Goal: Transaction & Acquisition: Purchase product/service

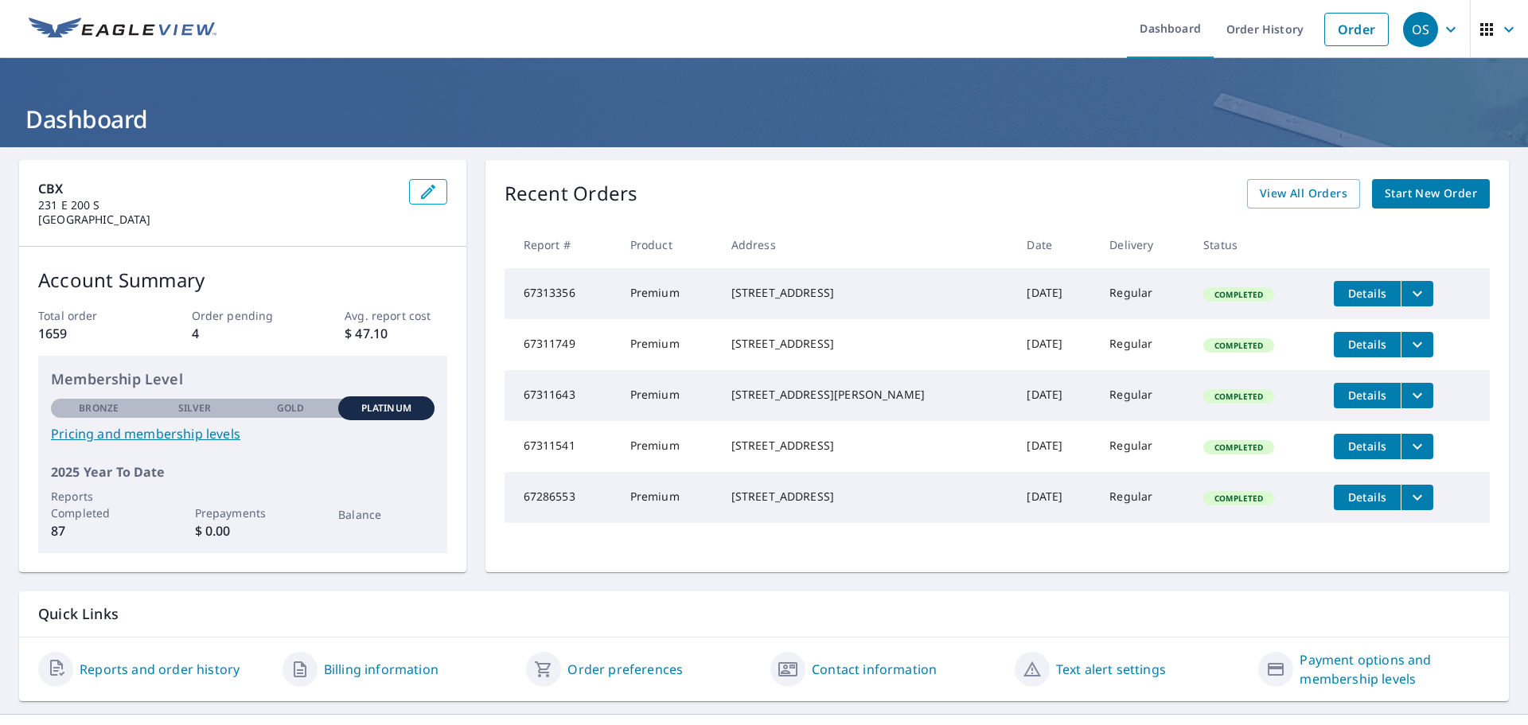
click at [1439, 203] on span "Start New Order" at bounding box center [1431, 194] width 92 height 20
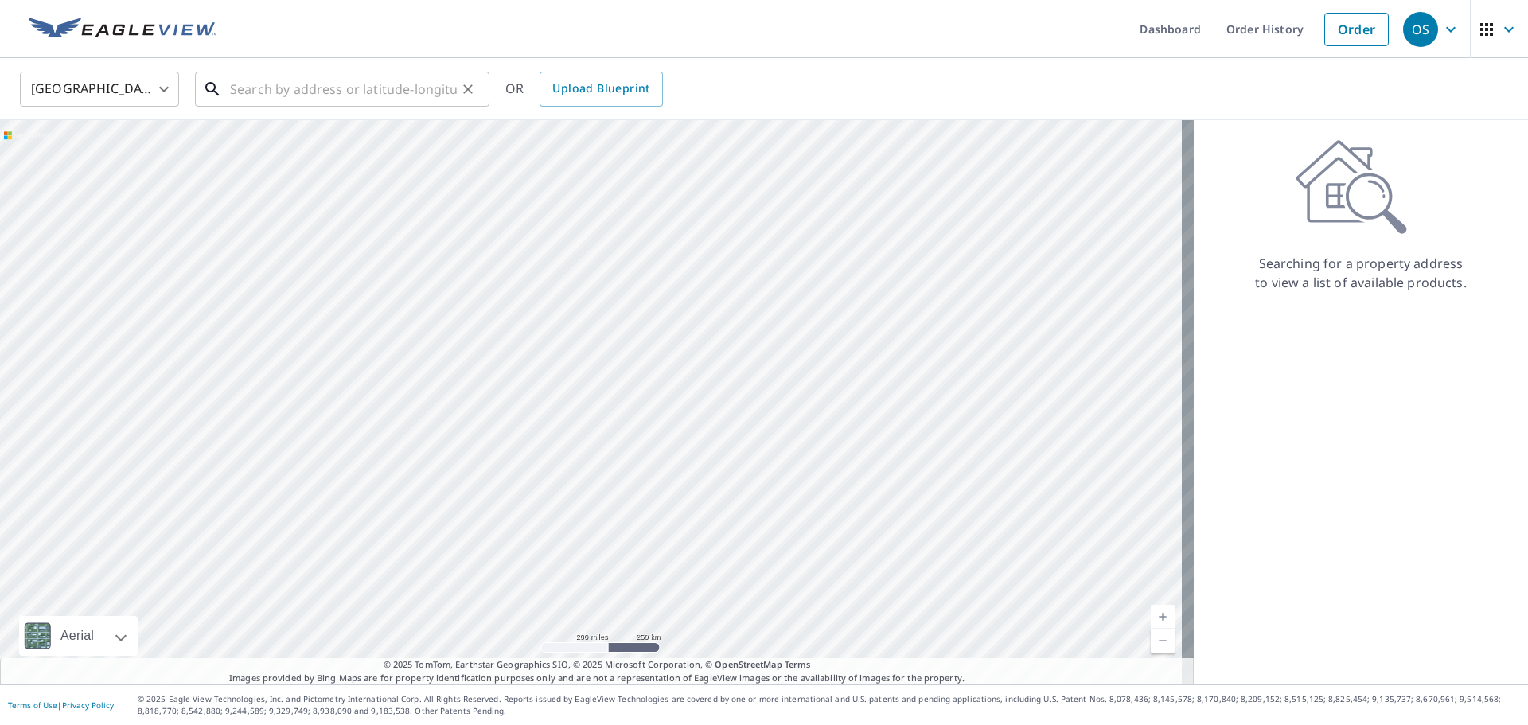
click at [307, 94] on input "text" at bounding box center [343, 89] width 227 height 45
paste input "[STREET_ADDRESS][PERSON_NAME]"
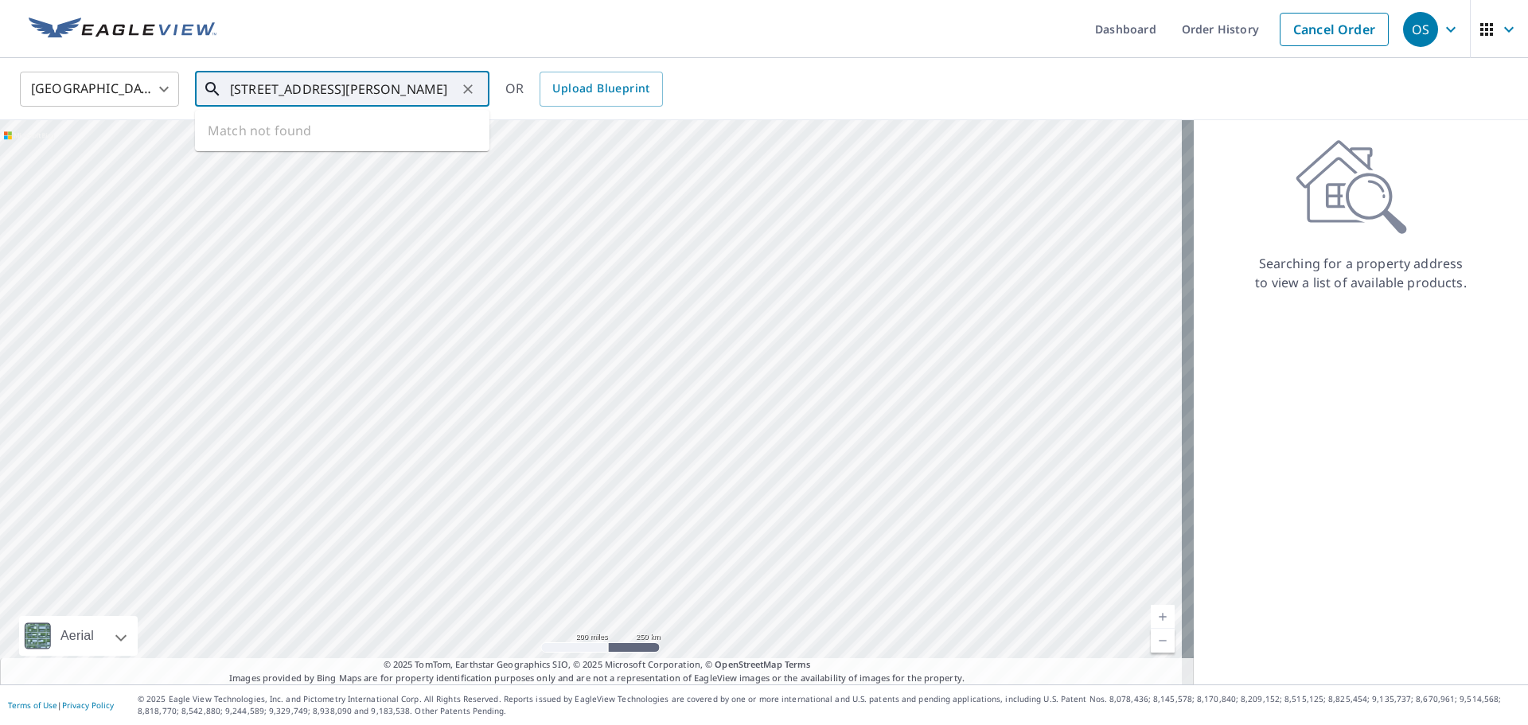
scroll to position [0, 37]
type input "[STREET_ADDRESS][PERSON_NAME]"
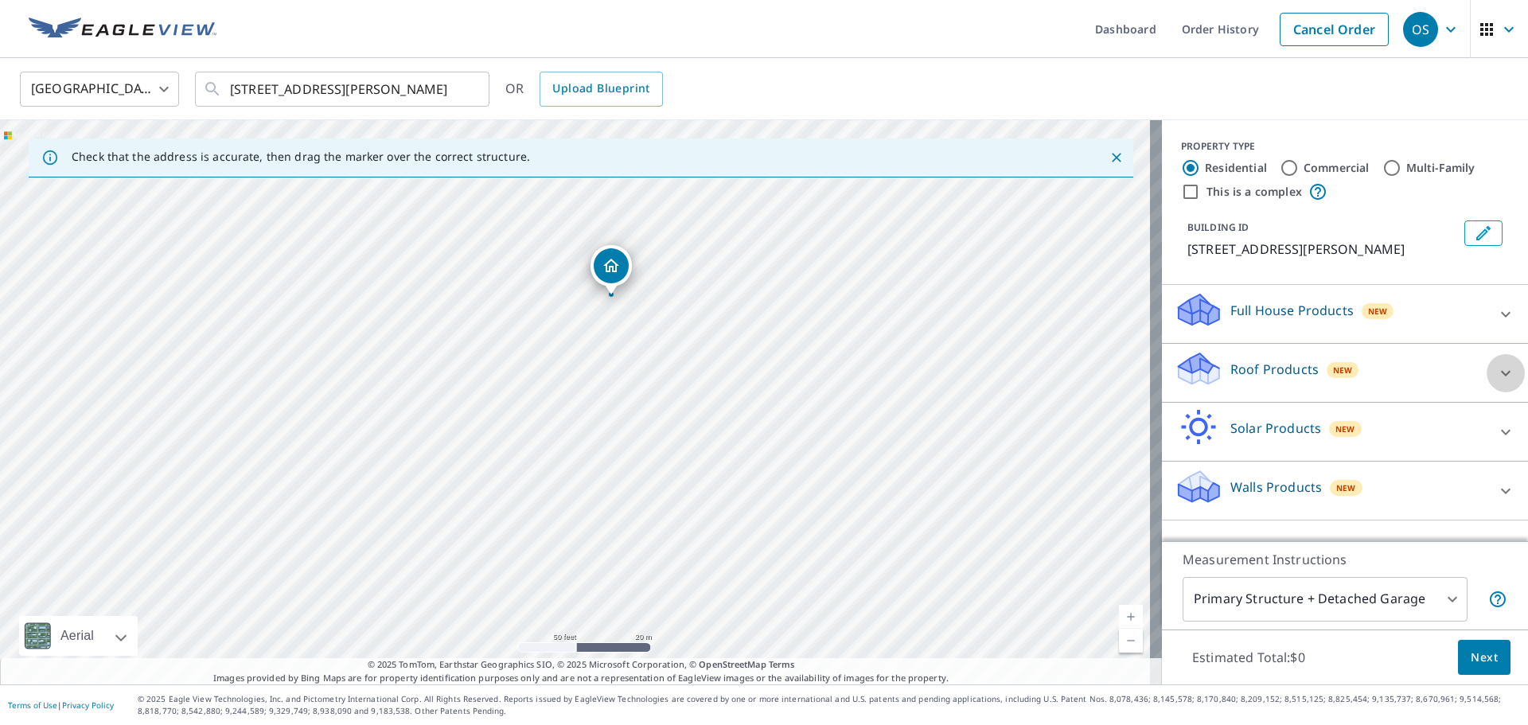
click at [1487, 369] on div at bounding box center [1506, 373] width 38 height 38
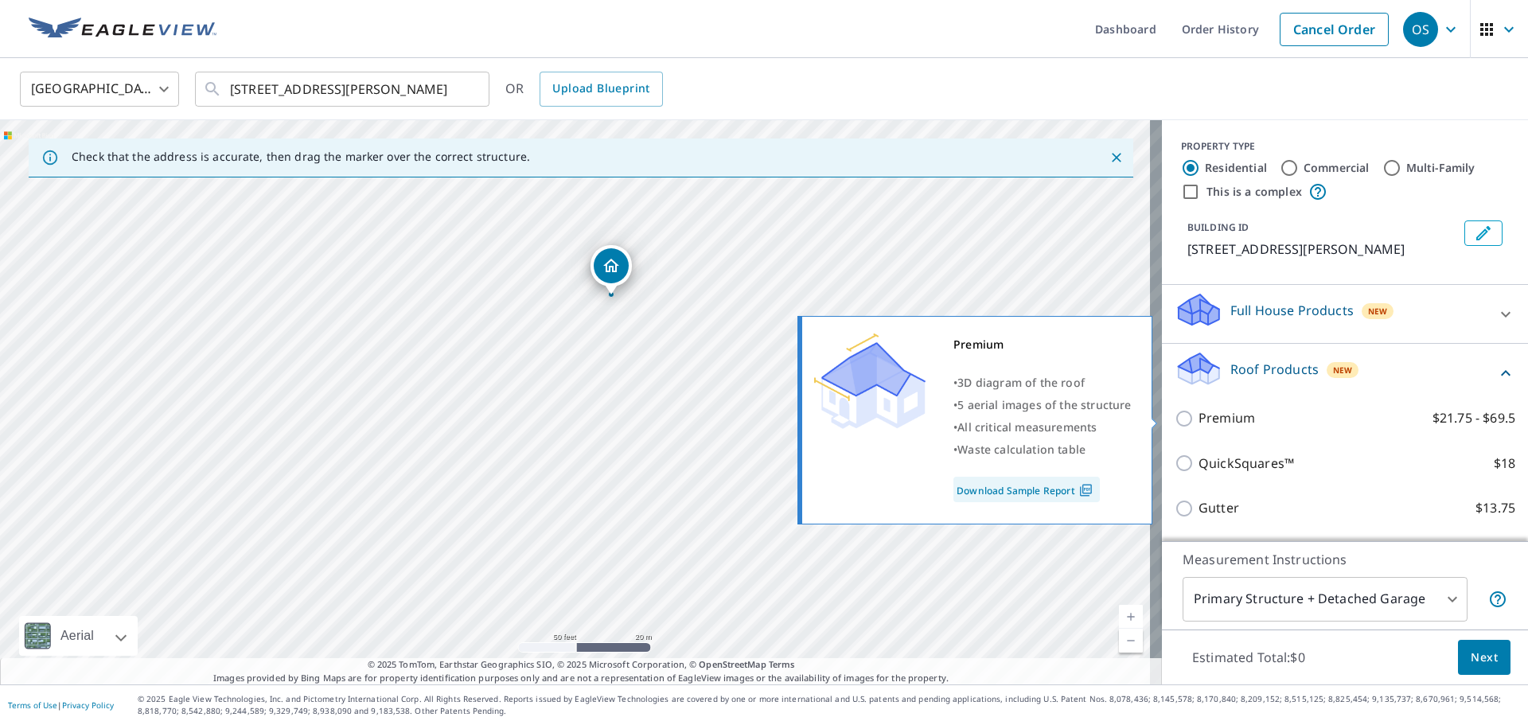
click at [1242, 421] on label "Premium $21.75 - $69.5" at bounding box center [1356, 418] width 317 height 20
click at [1198, 421] on input "Premium $21.75 - $69.5" at bounding box center [1187, 418] width 24 height 19
checkbox input "true"
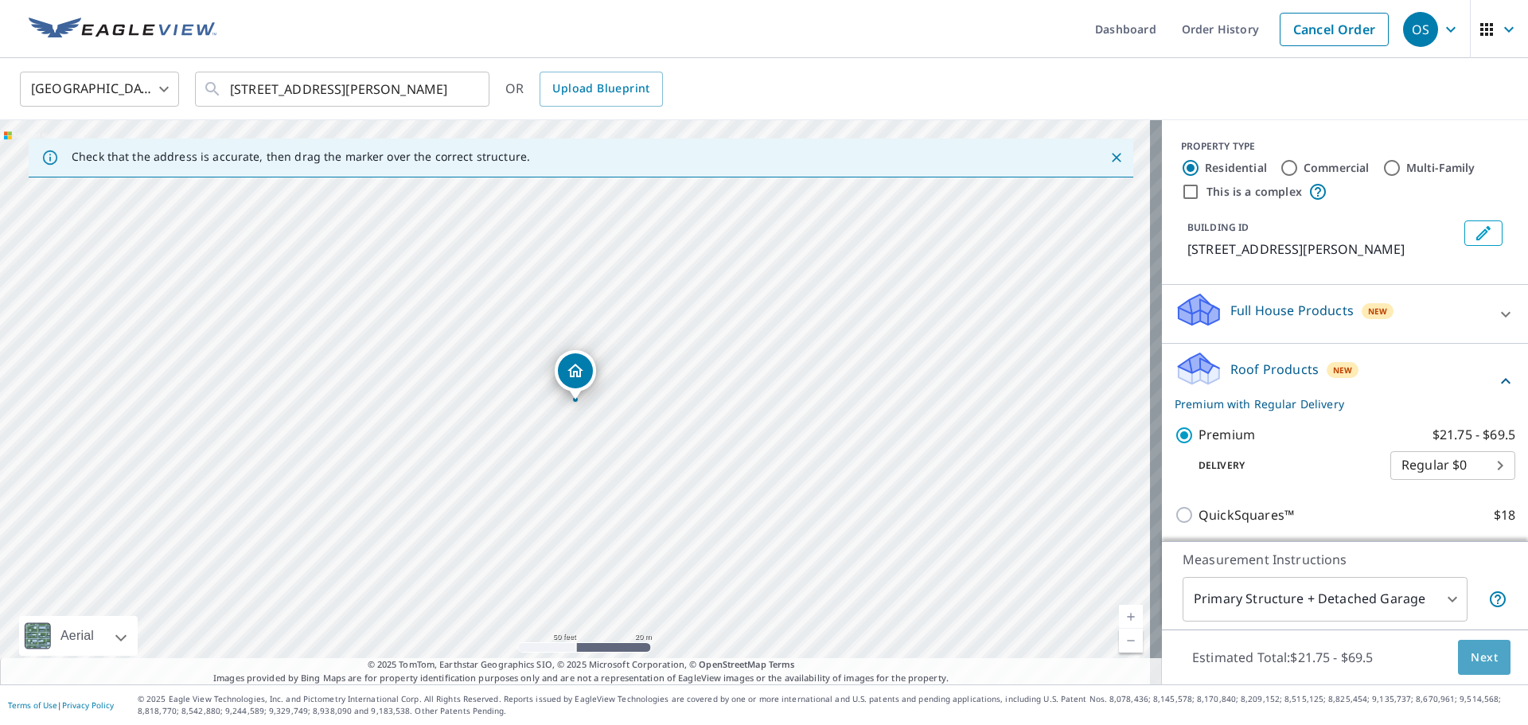
click at [1475, 654] on span "Next" at bounding box center [1484, 658] width 27 height 20
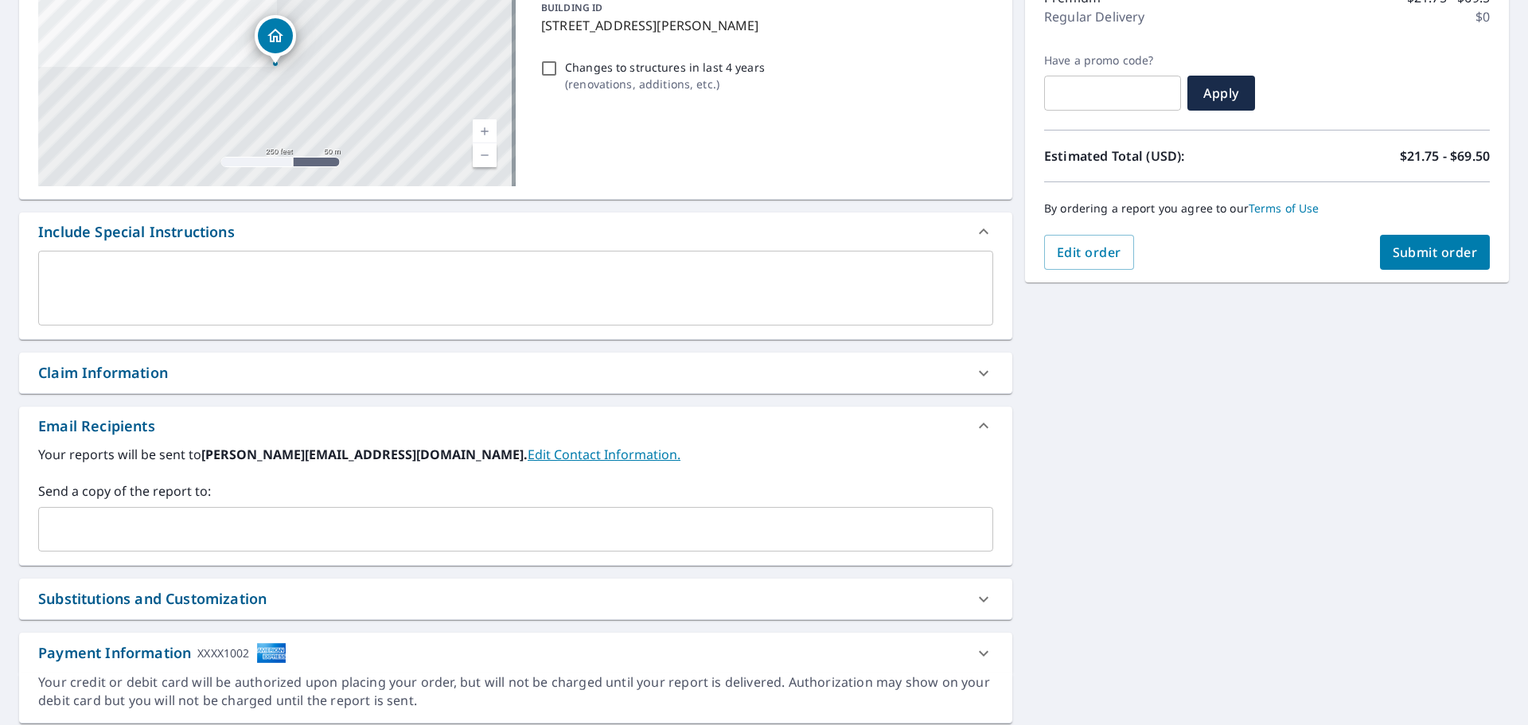
scroll to position [239, 0]
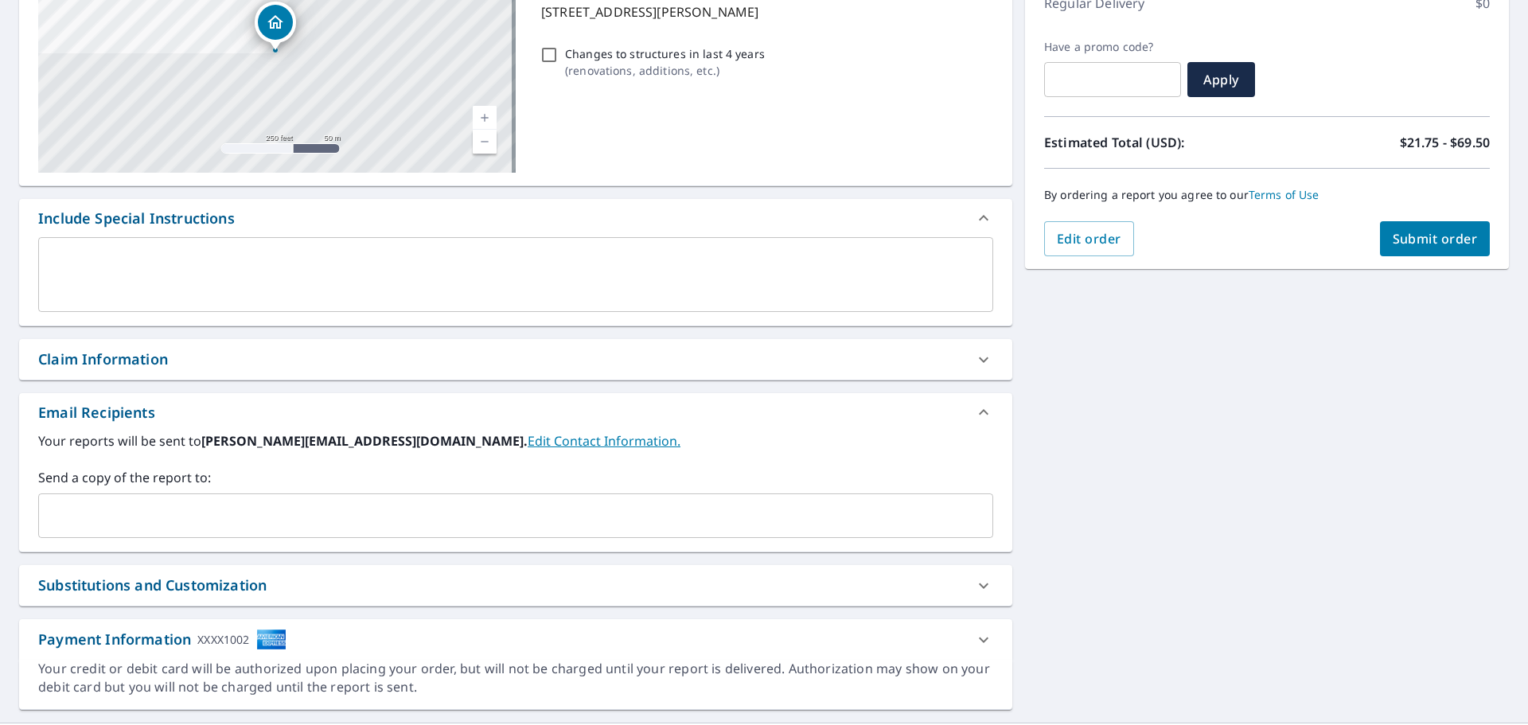
click at [120, 357] on div "Claim Information" at bounding box center [103, 359] width 130 height 21
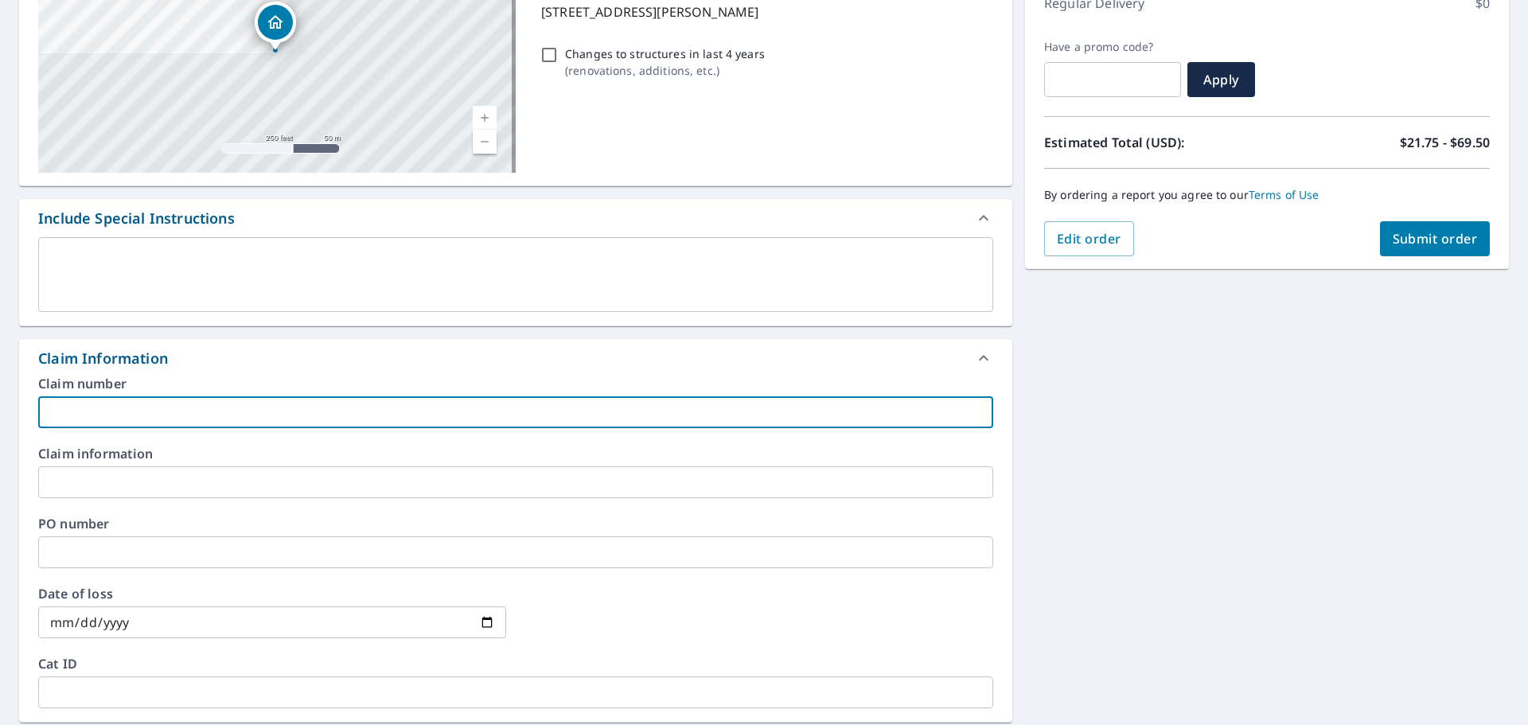
click at [84, 418] on input "text" at bounding box center [515, 412] width 955 height 32
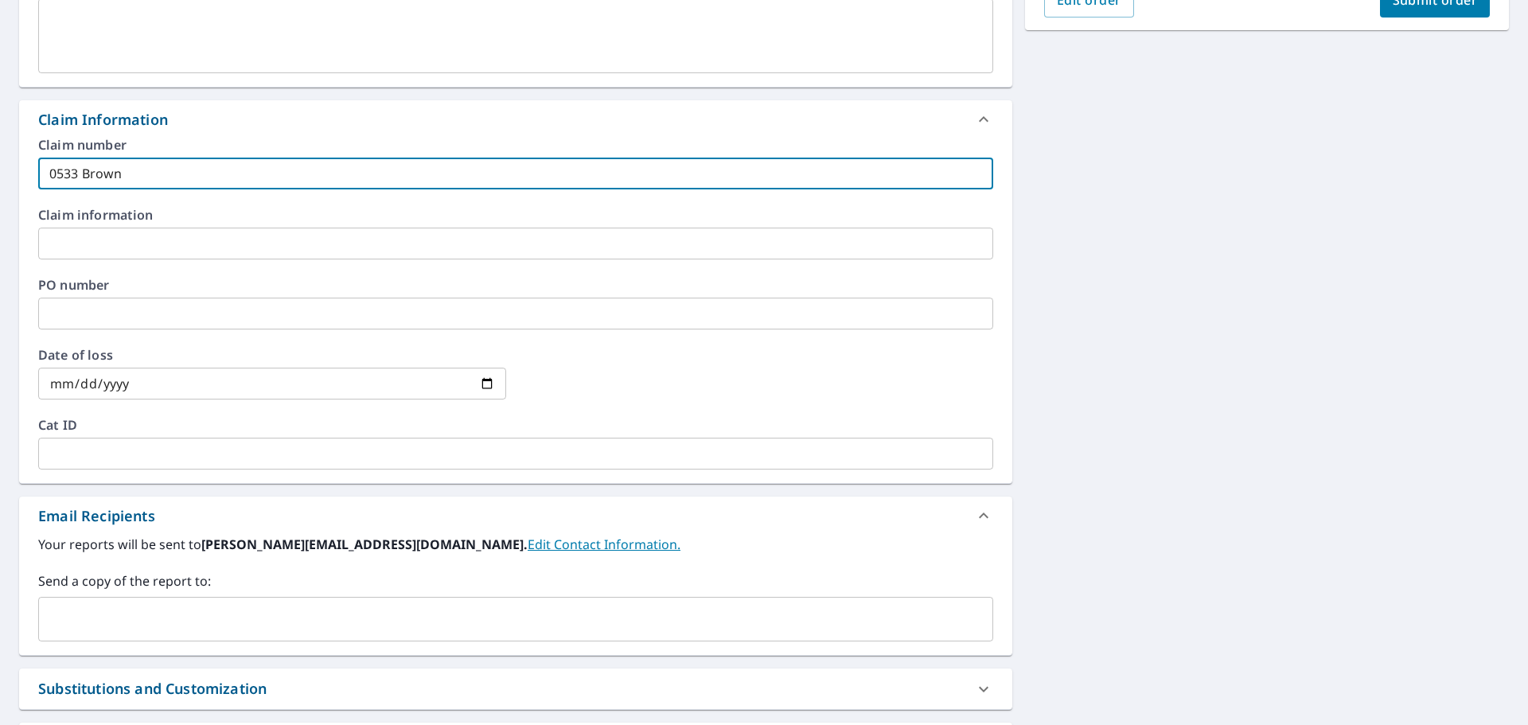
type input "0533 Brown"
click at [98, 610] on input "text" at bounding box center [503, 619] width 917 height 30
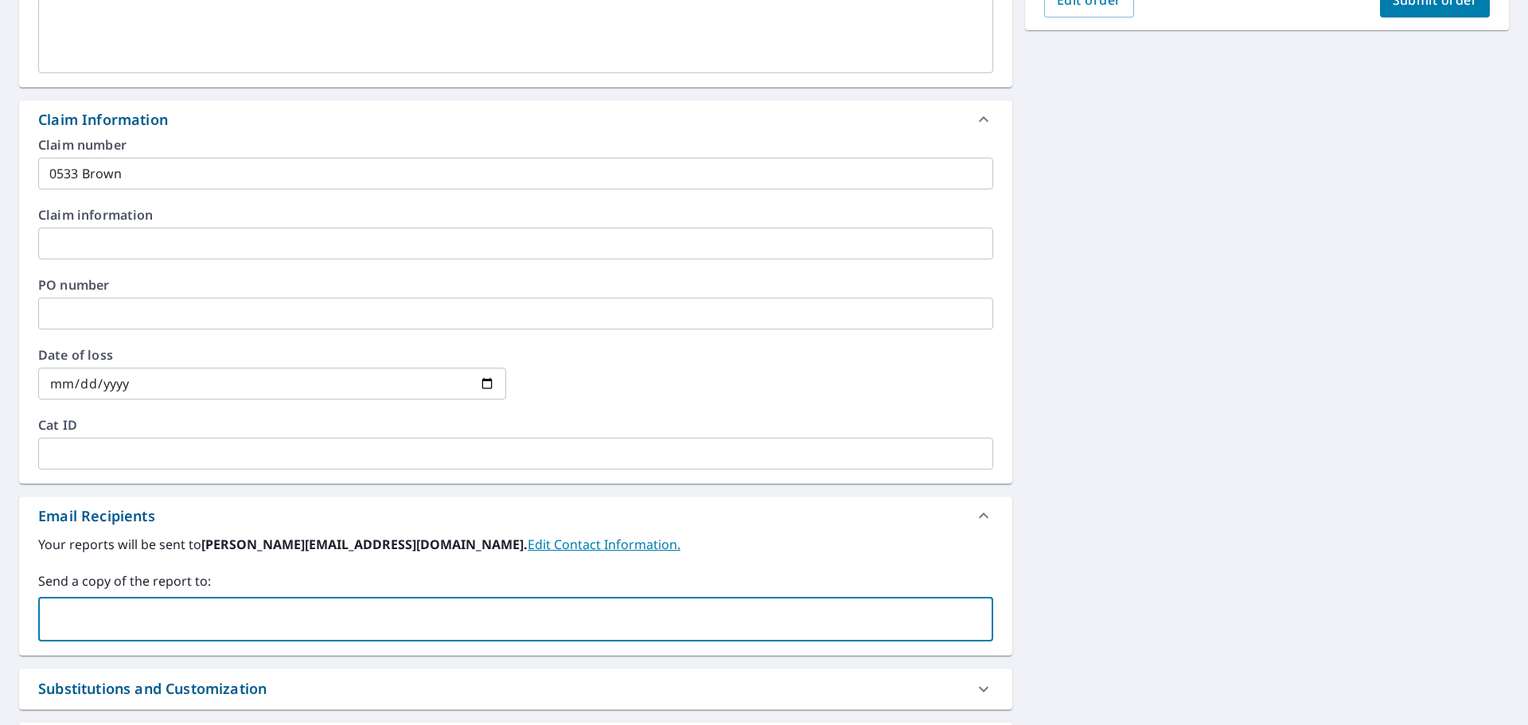
drag, startPoint x: 96, startPoint y: 621, endPoint x: 407, endPoint y: 636, distance: 311.5
click at [407, 637] on div "​" at bounding box center [515, 619] width 955 height 45
paste input "[EMAIL_ADDRESS][DOMAIN_NAME]"
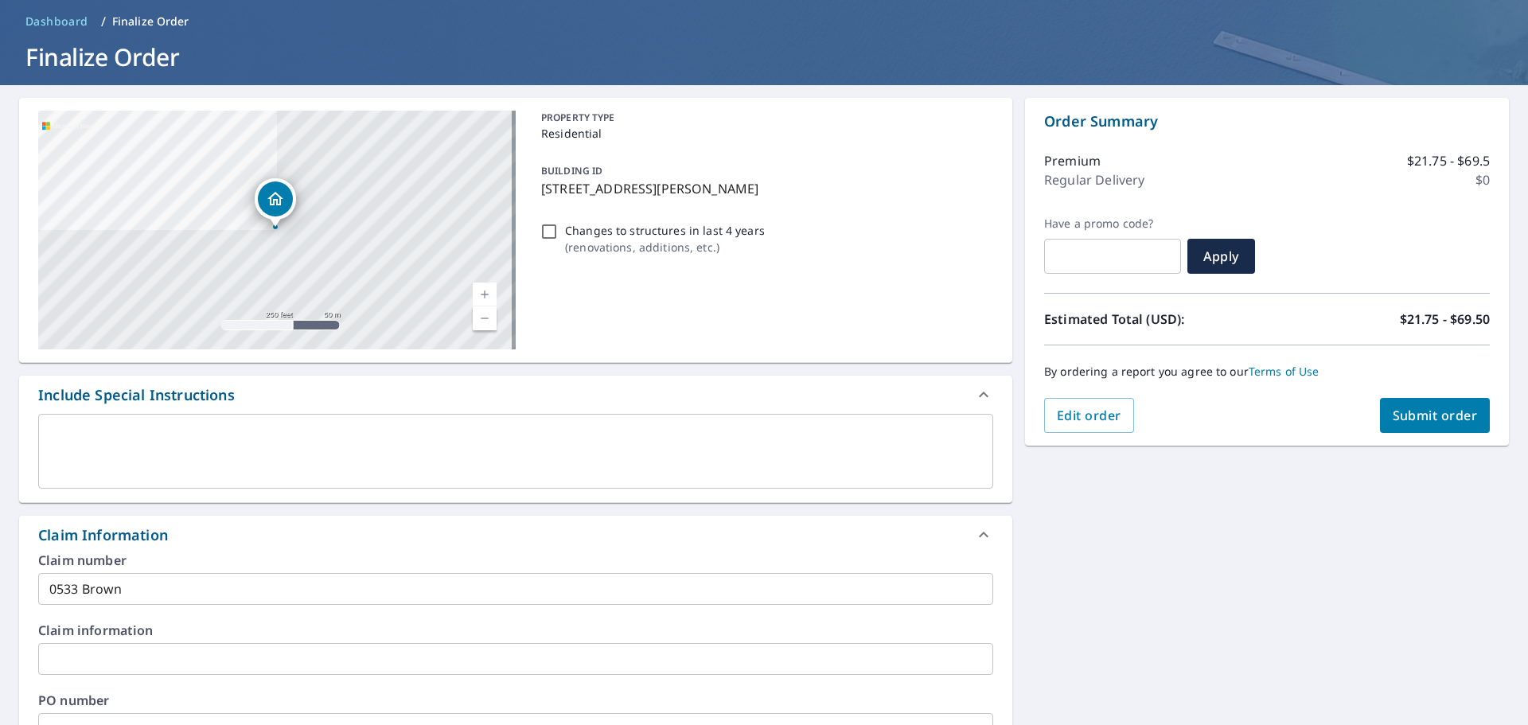
scroll to position [0, 0]
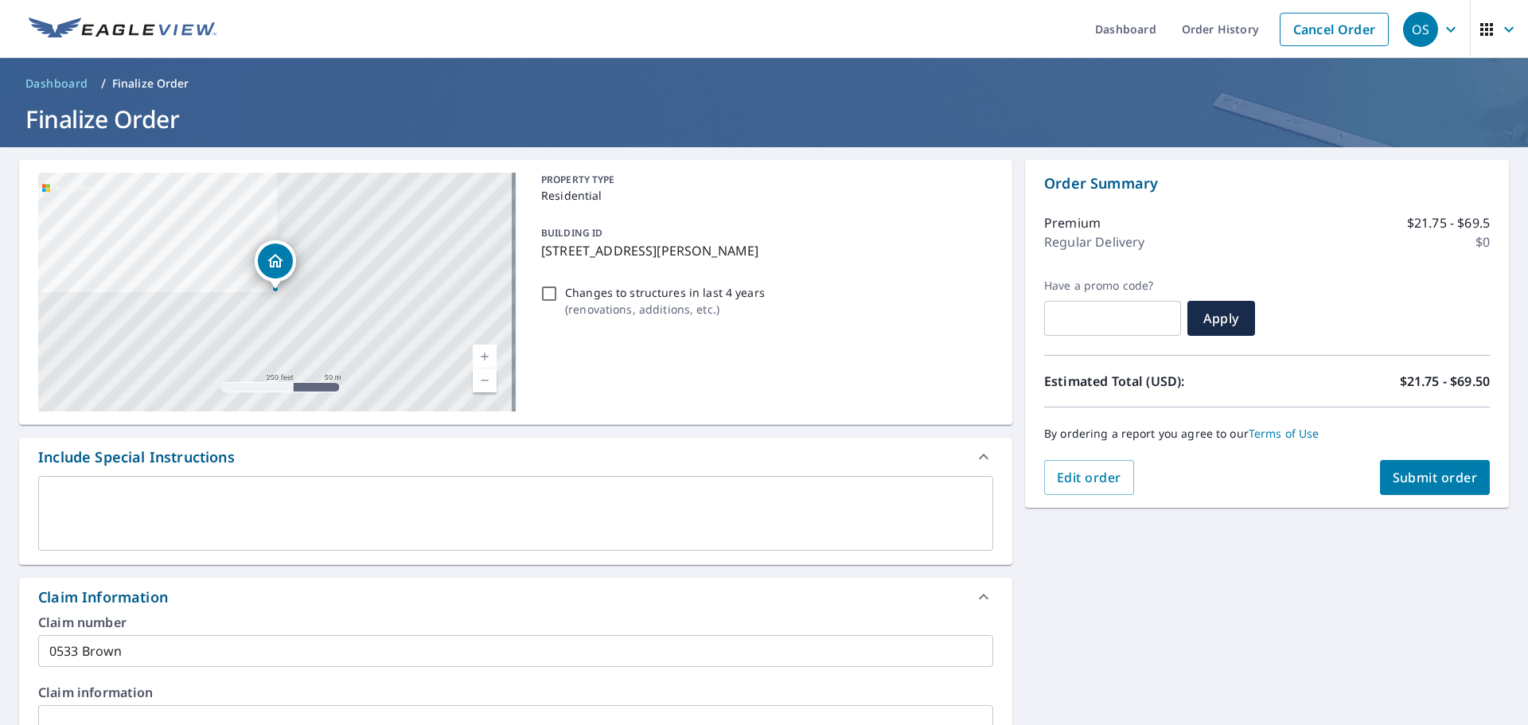
type input "[EMAIL_ADDRESS][DOMAIN_NAME]"
click at [1444, 479] on span "Submit order" at bounding box center [1435, 478] width 85 height 18
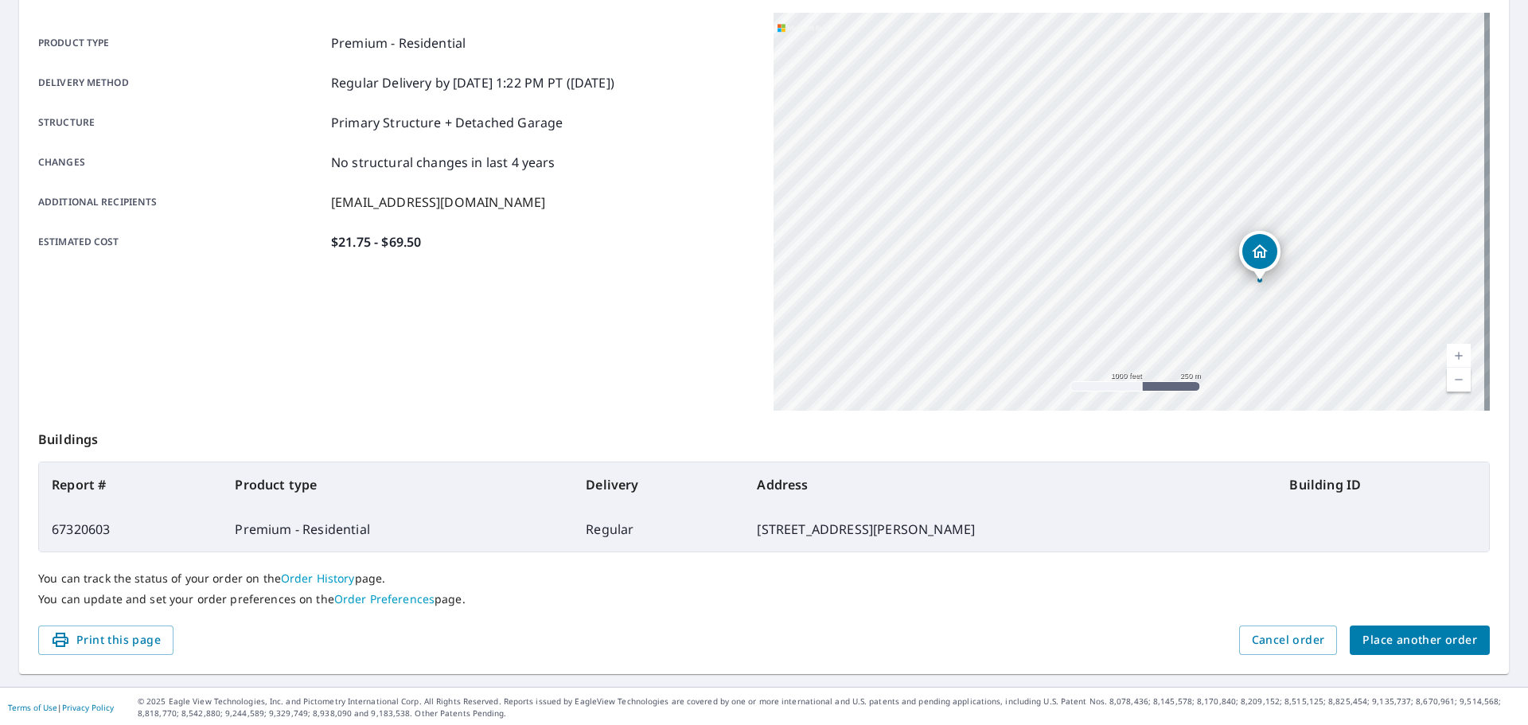
scroll to position [212, 0]
click at [1414, 645] on span "Place another order" at bounding box center [1419, 638] width 115 height 20
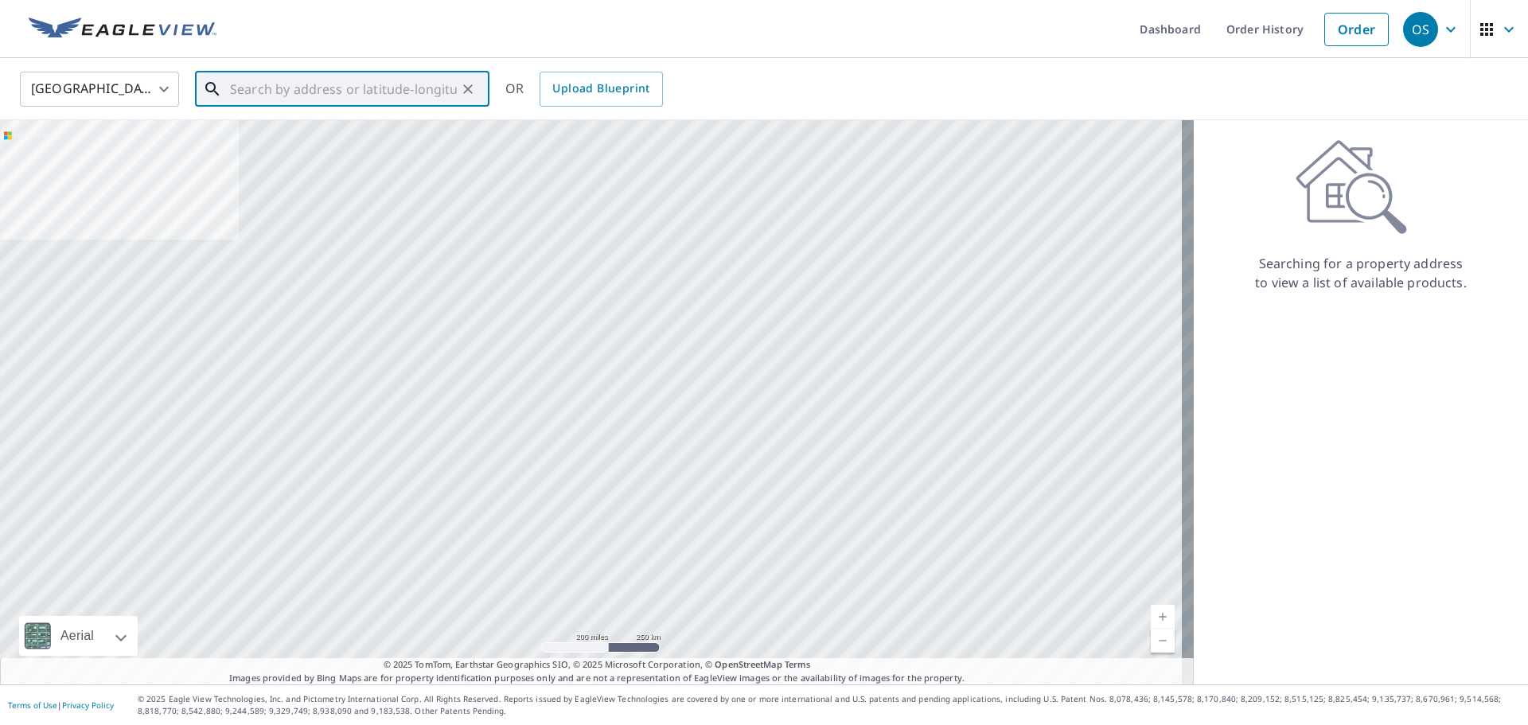
click at [336, 88] on input "text" at bounding box center [343, 89] width 227 height 45
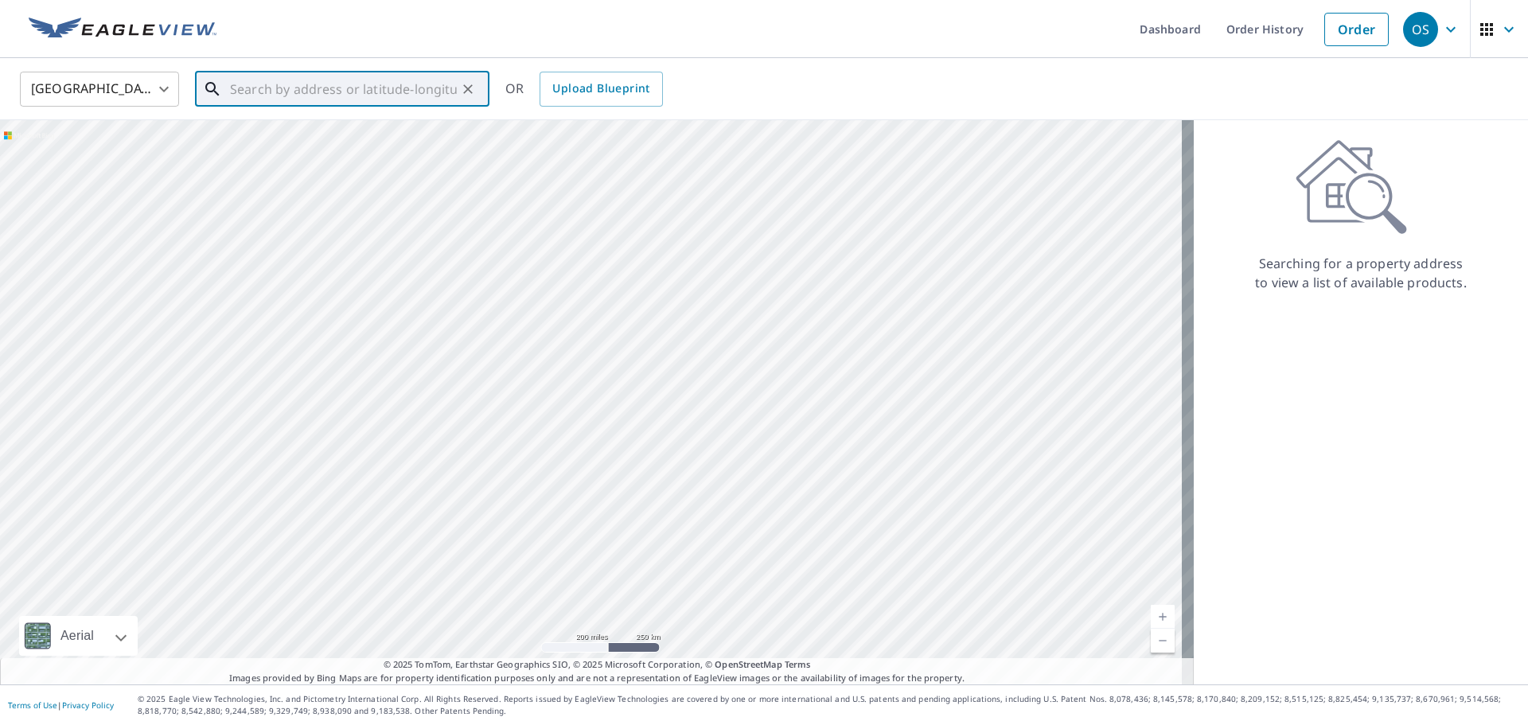
paste input "[STREET_ADDRESS]"
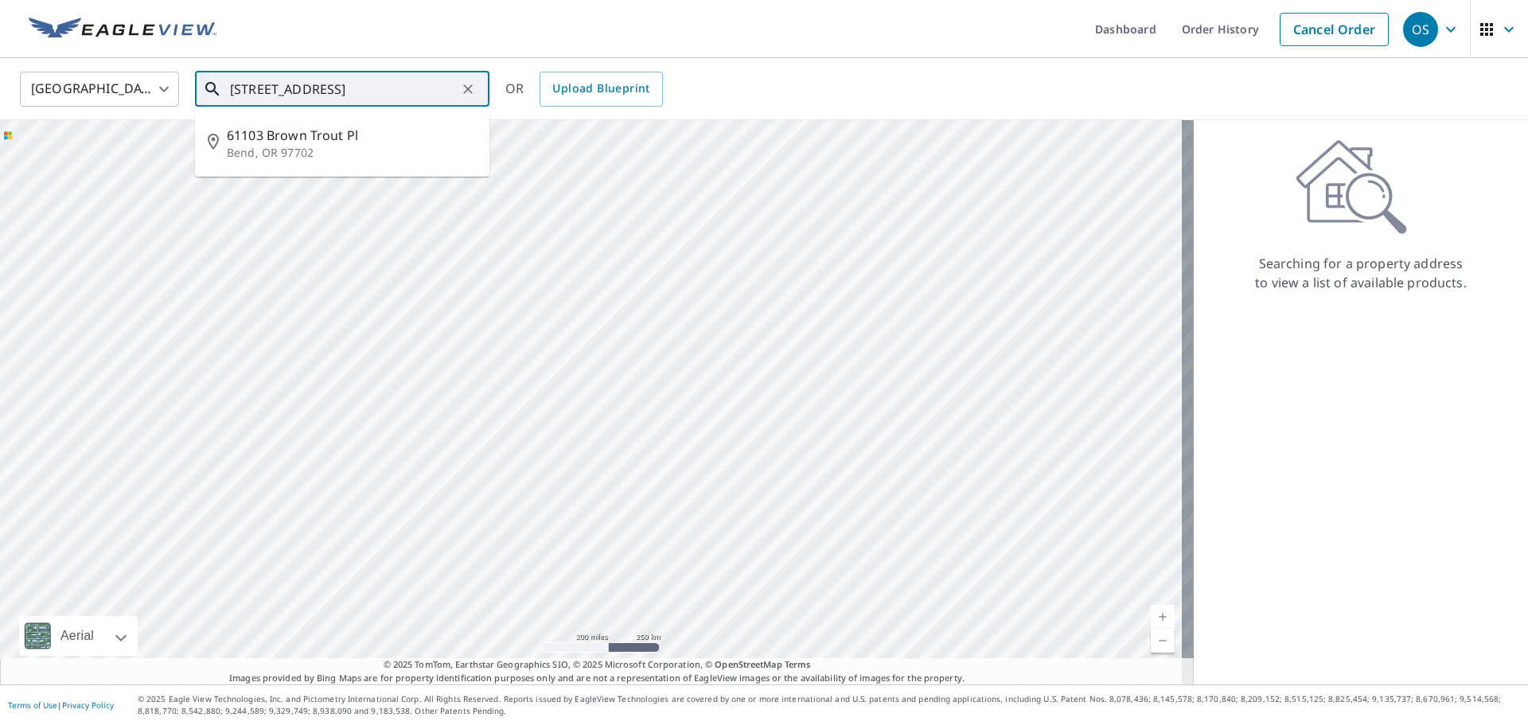
type input "[STREET_ADDRESS]"
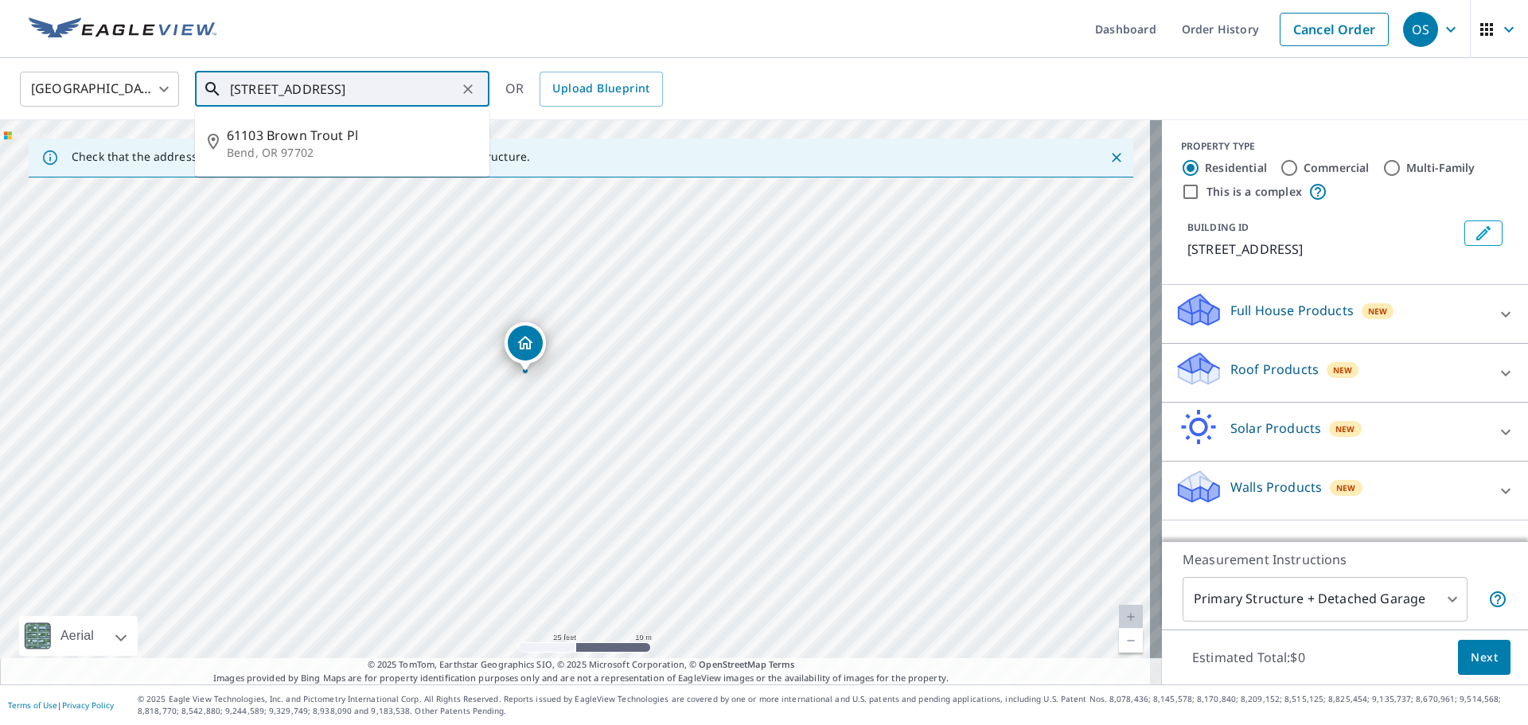
scroll to position [0, 38]
drag, startPoint x: 447, startPoint y: 91, endPoint x: 485, endPoint y: 92, distance: 37.4
click at [485, 92] on div "[STREET_ADDRESS] ​" at bounding box center [342, 89] width 294 height 35
click at [424, 88] on input "[STREET_ADDRESS]" at bounding box center [343, 89] width 227 height 45
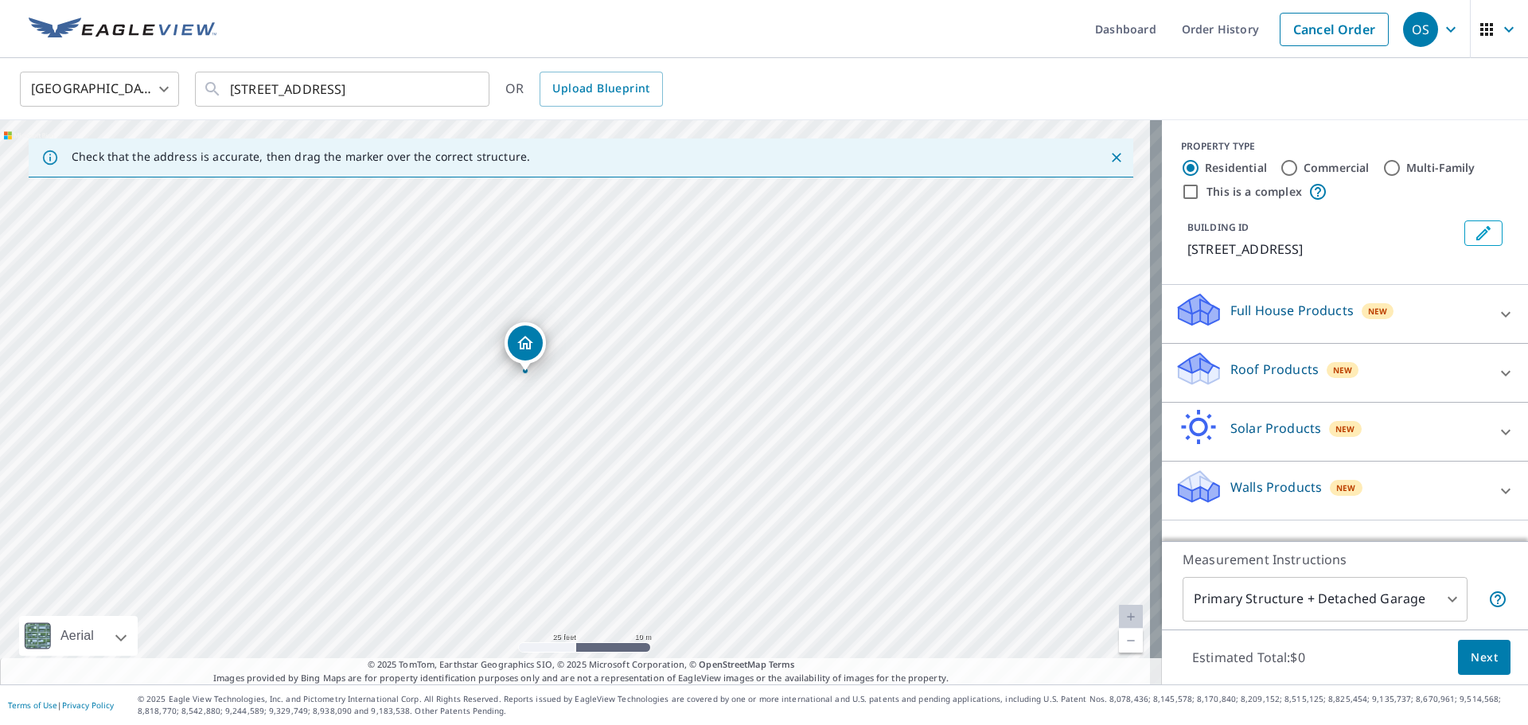
scroll to position [0, 0]
click at [1496, 372] on icon at bounding box center [1505, 373] width 19 height 19
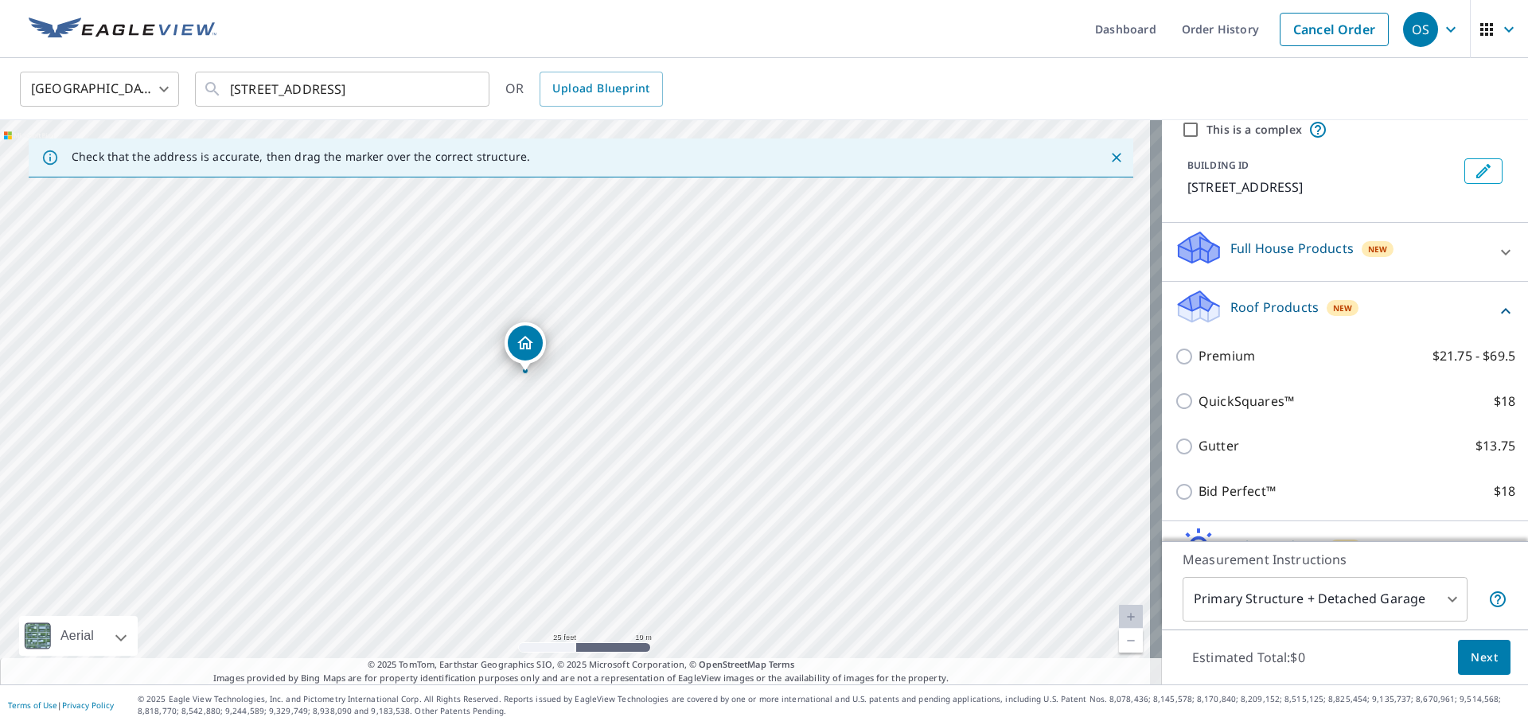
scroll to position [159, 0]
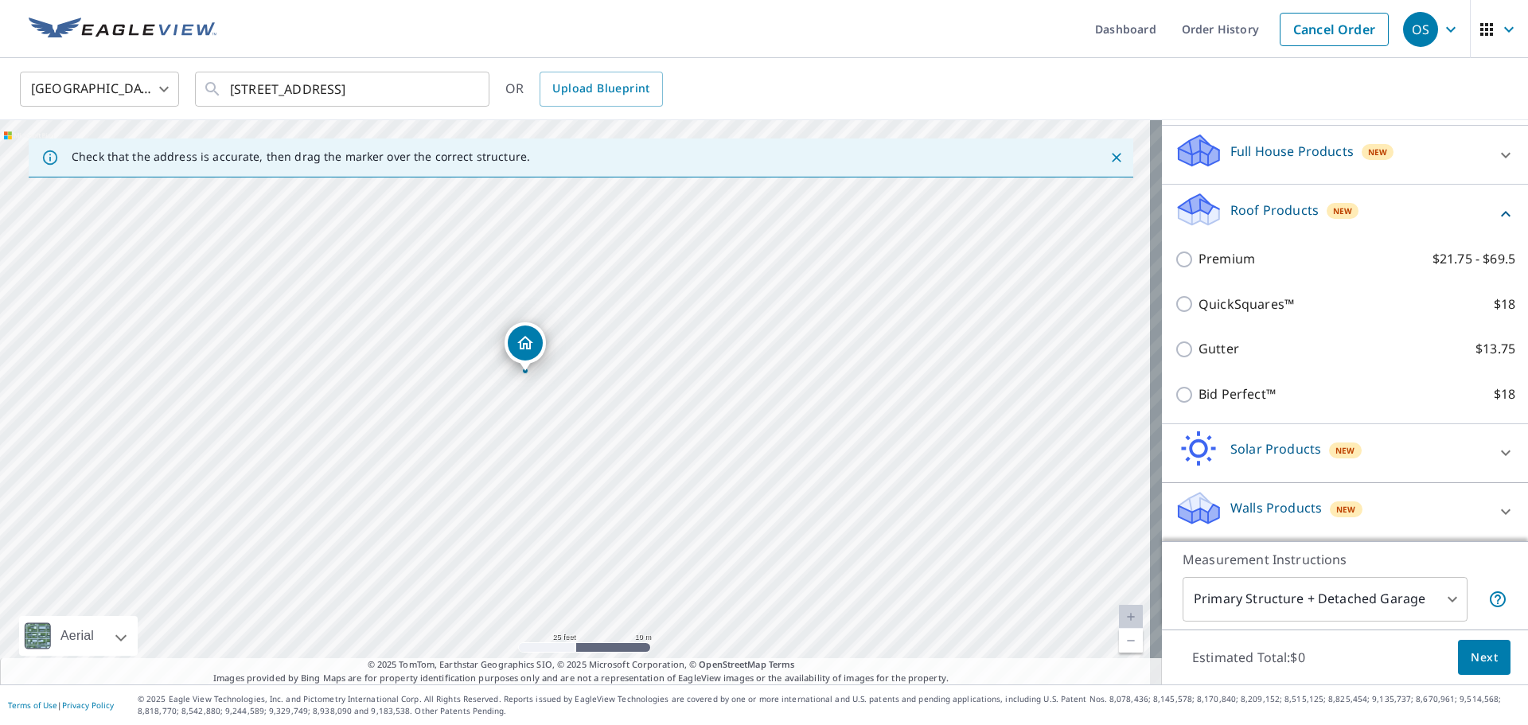
click at [1218, 269] on div "Premium $21.75 - $69.5" at bounding box center [1345, 258] width 341 height 45
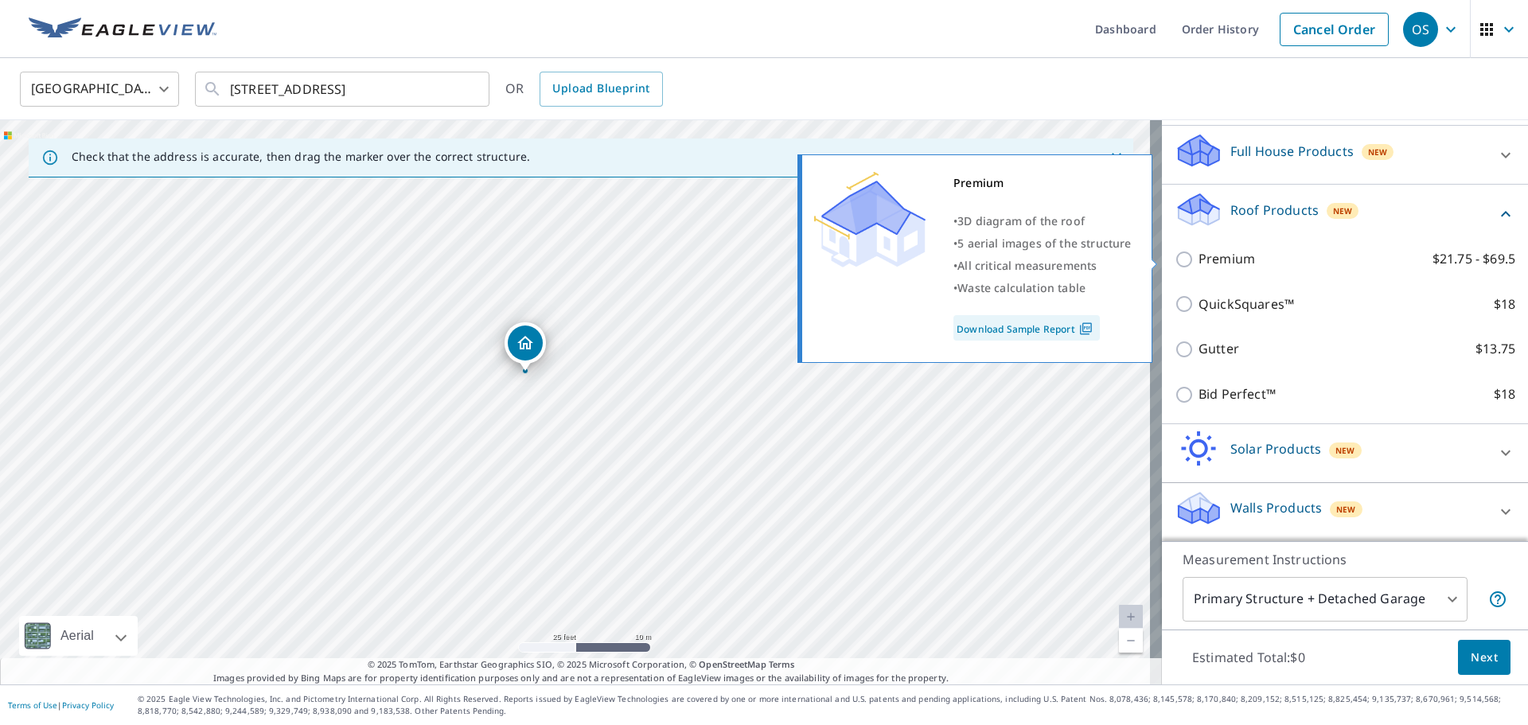
click at [1179, 263] on input "Premium $21.75 - $69.5" at bounding box center [1187, 259] width 24 height 19
checkbox input "true"
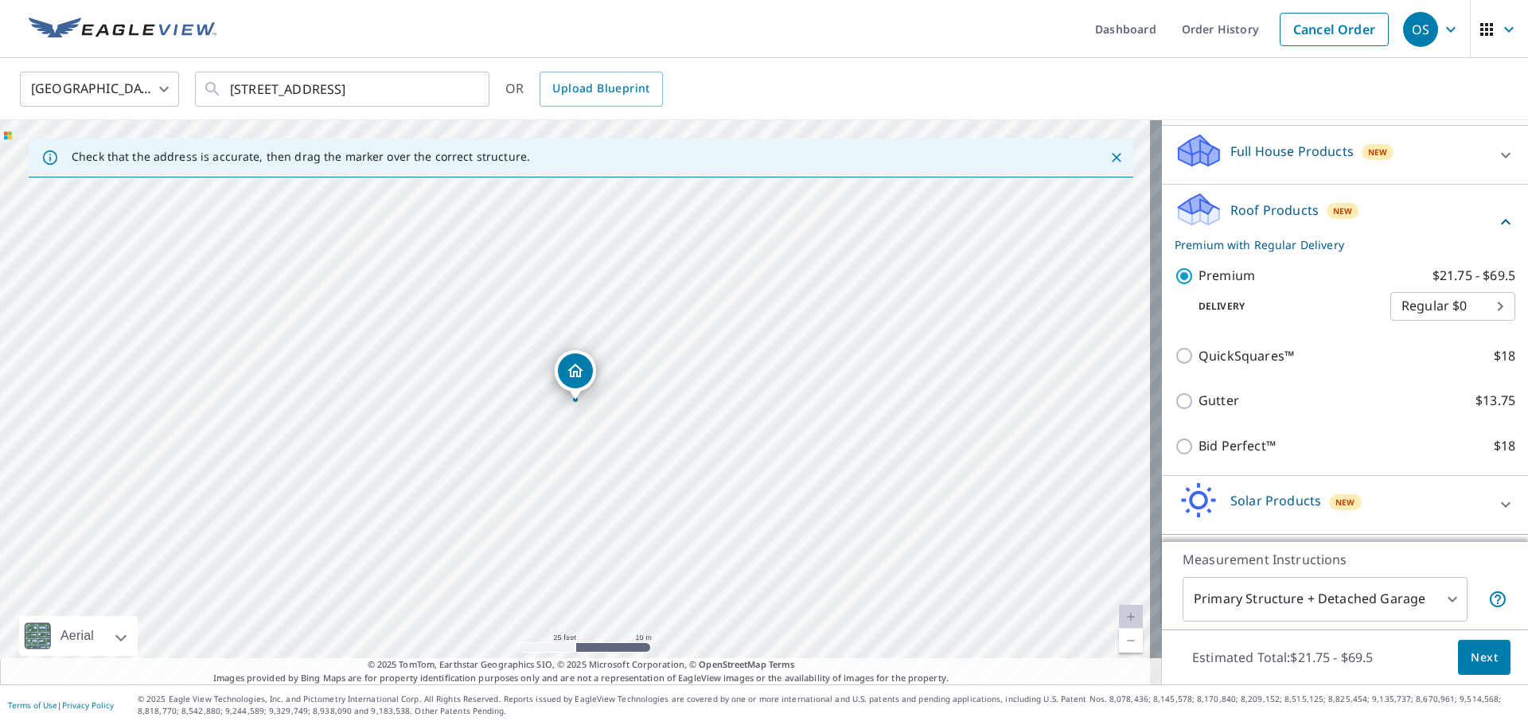
click at [1487, 658] on button "Next" at bounding box center [1484, 658] width 53 height 36
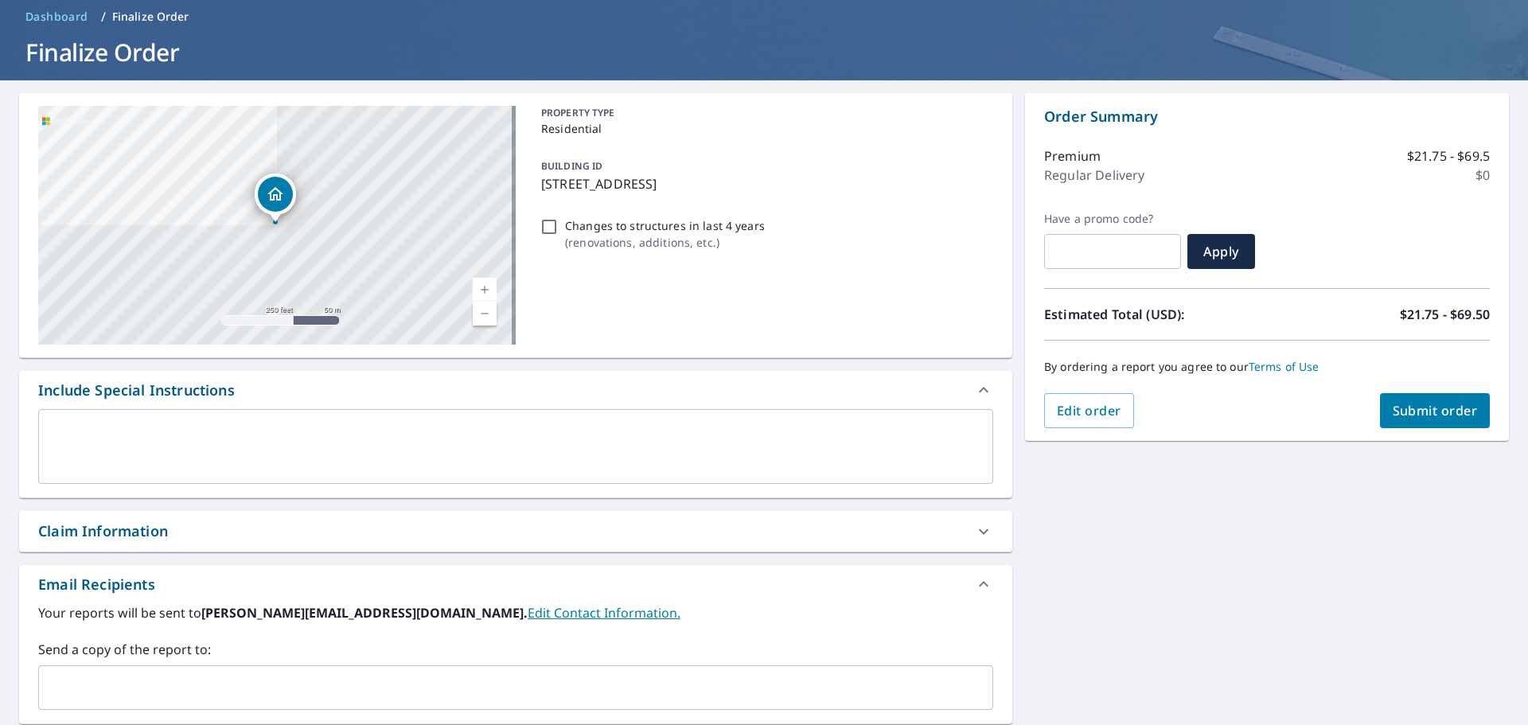
scroll to position [159, 0]
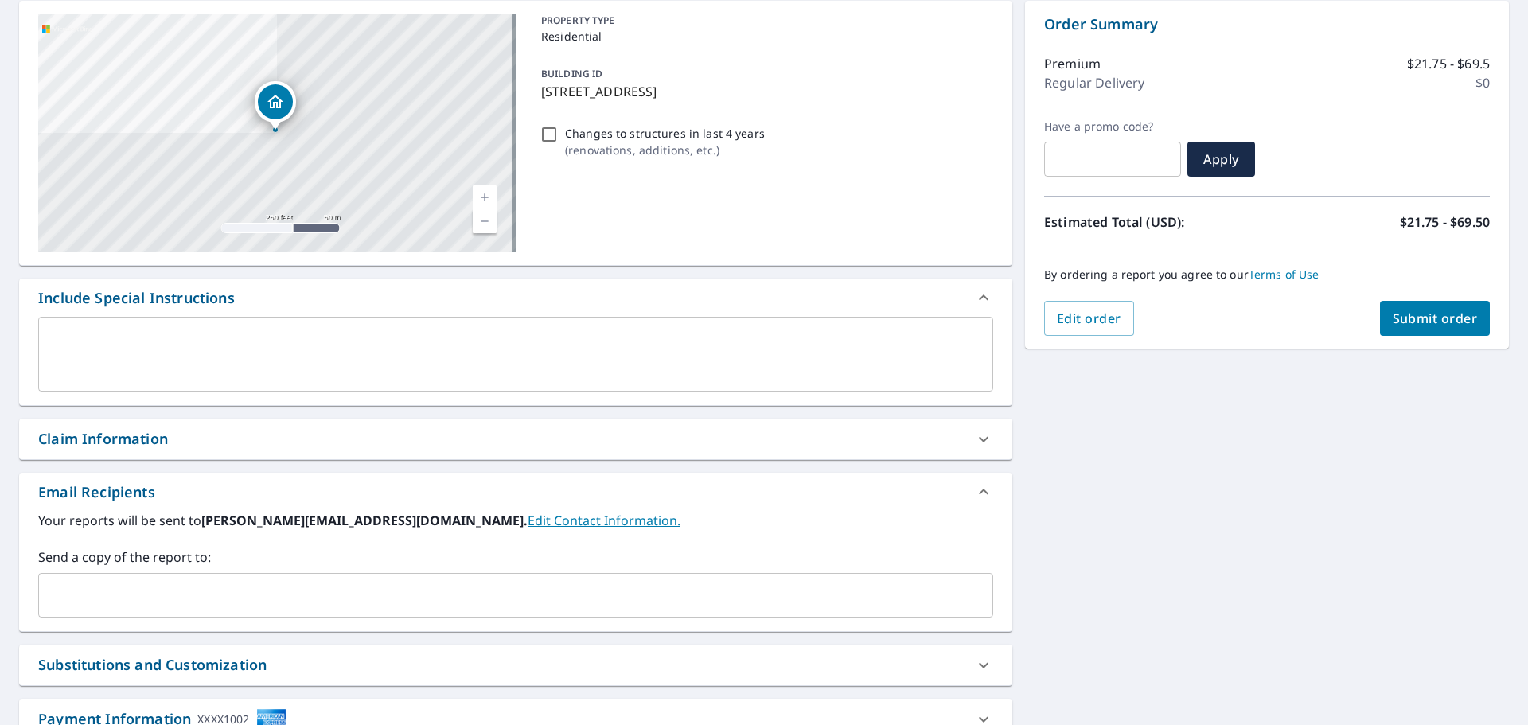
click at [129, 427] on div "Claim Information" at bounding box center [515, 439] width 993 height 41
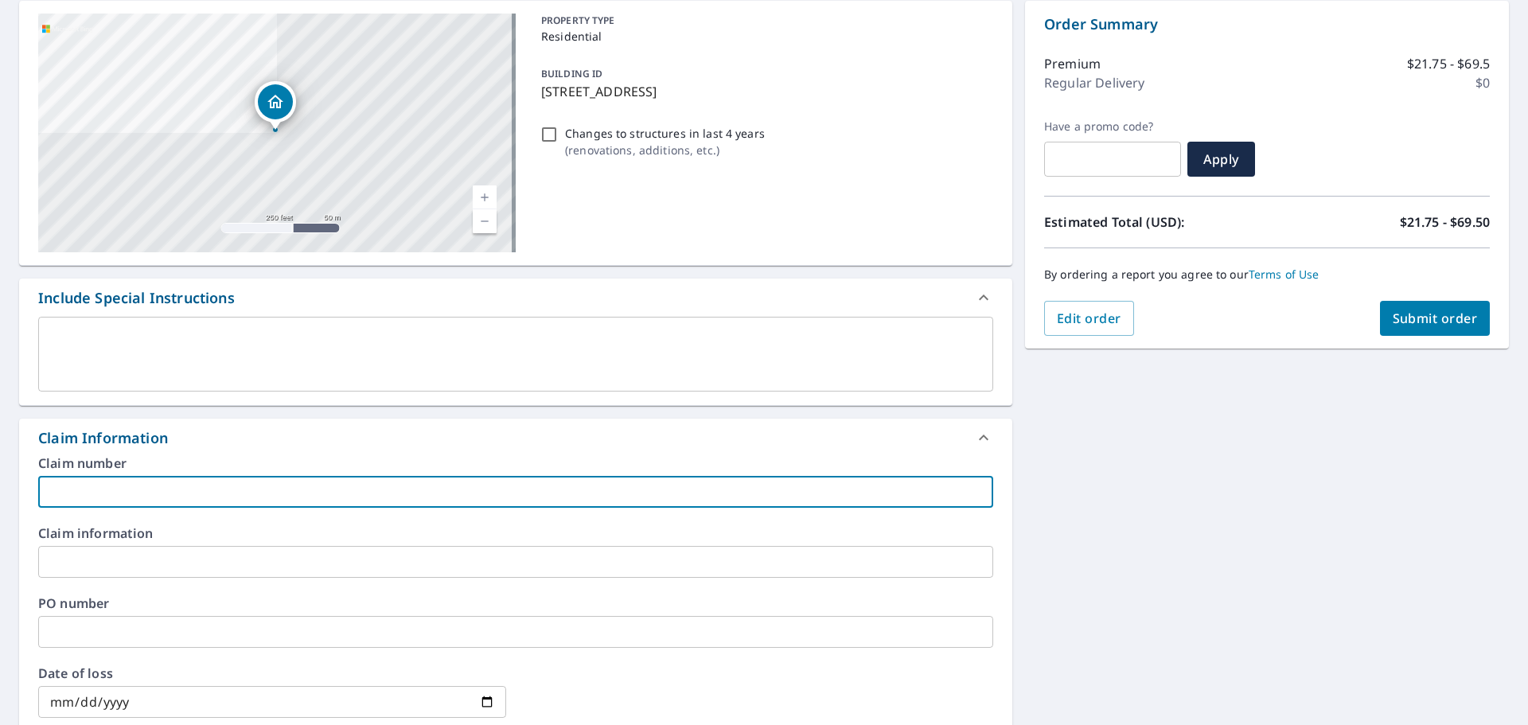
click at [106, 495] on input "text" at bounding box center [515, 492] width 955 height 32
type input "0545 [PERSON_NAME]"
click at [1148, 561] on div "[STREET_ADDRESS] Aerial Road A standard road map Aerial A detailed look from ab…" at bounding box center [764, 566] width 1528 height 1156
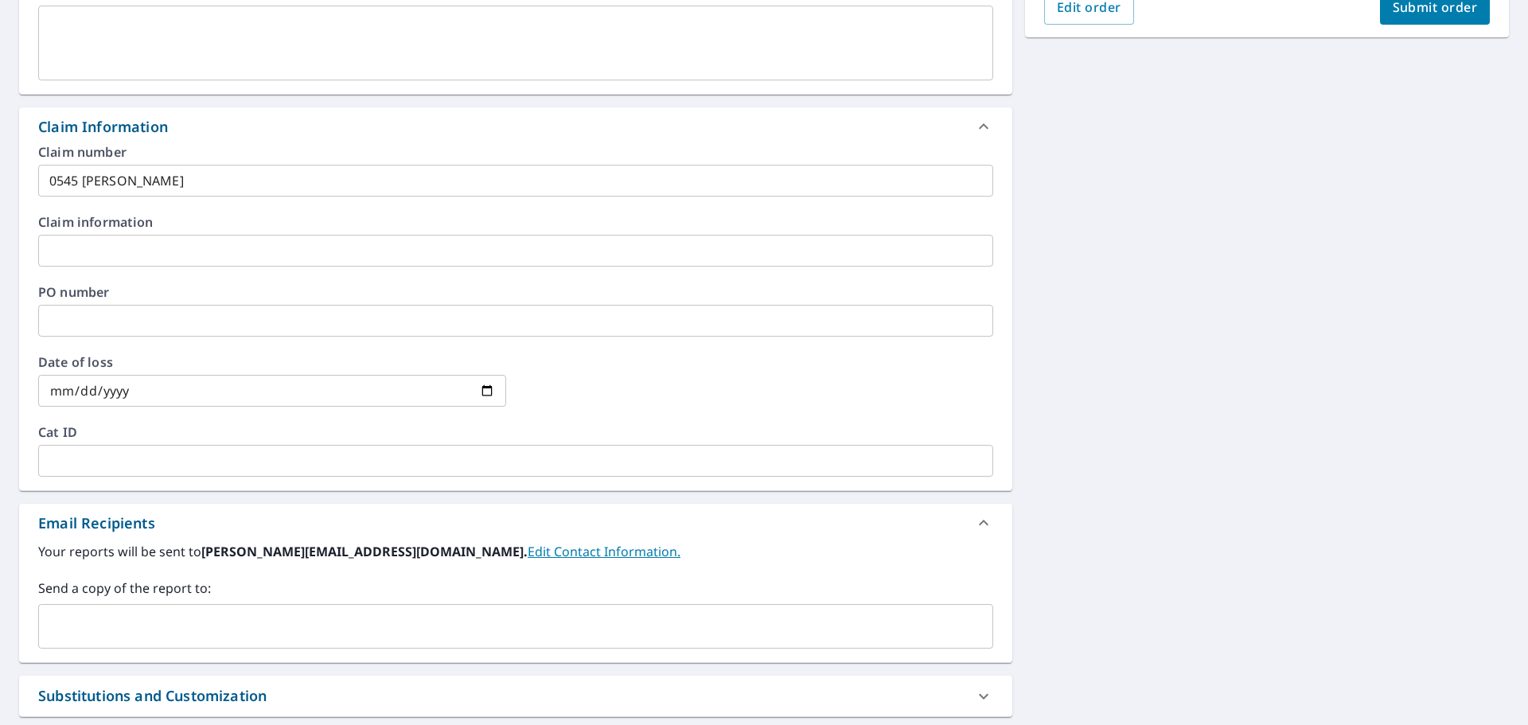
scroll to position [619, 0]
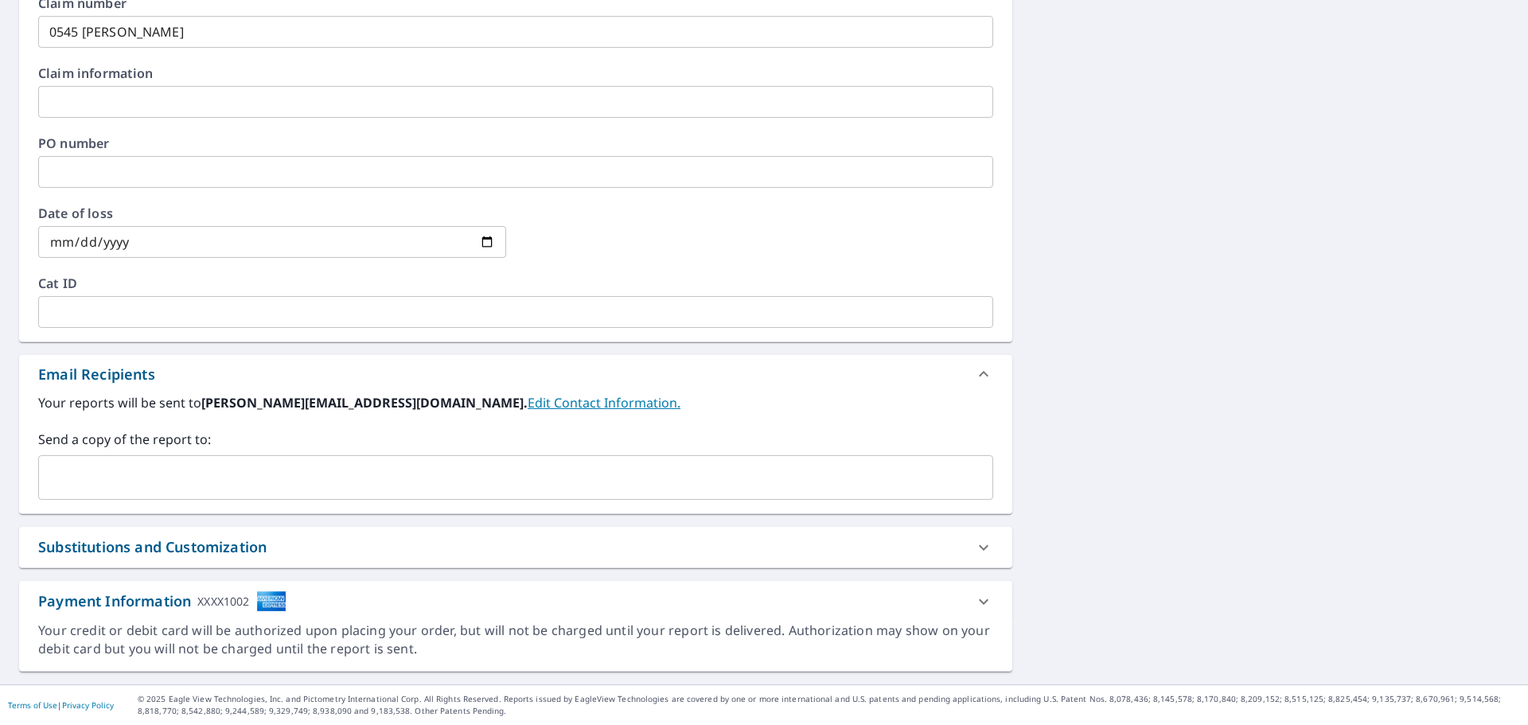
click at [107, 480] on input "text" at bounding box center [503, 477] width 917 height 30
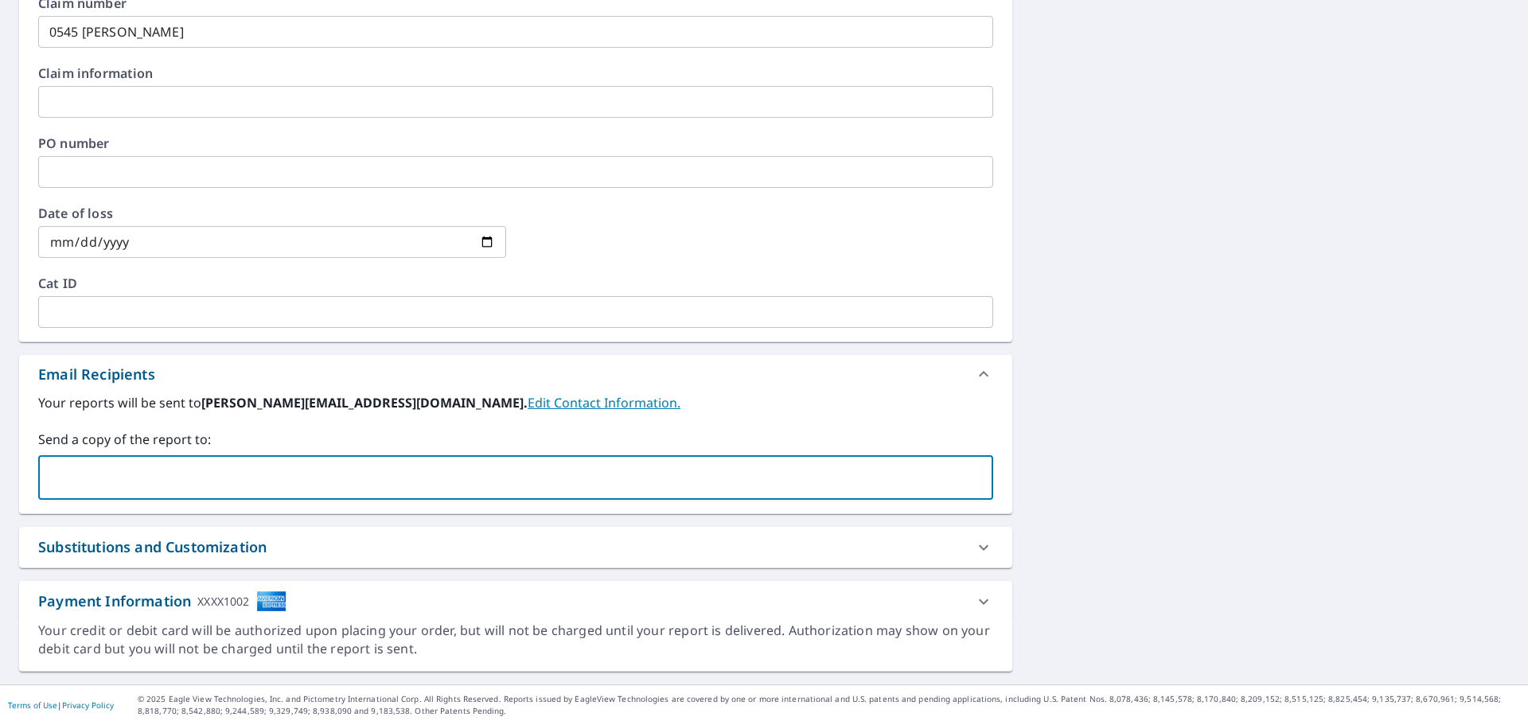
paste input "[EMAIL_ADDRESS][DOMAIN_NAME]"
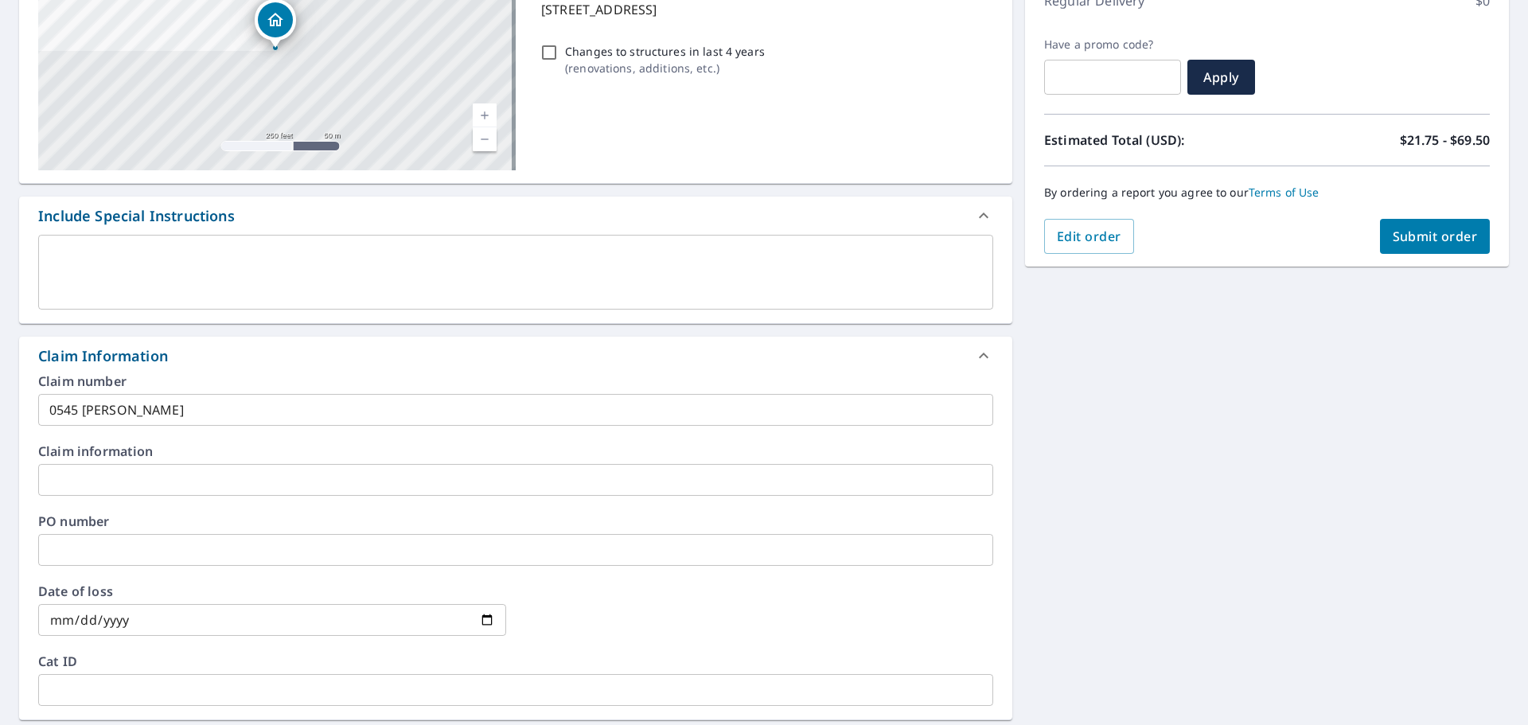
scroll to position [142, 0]
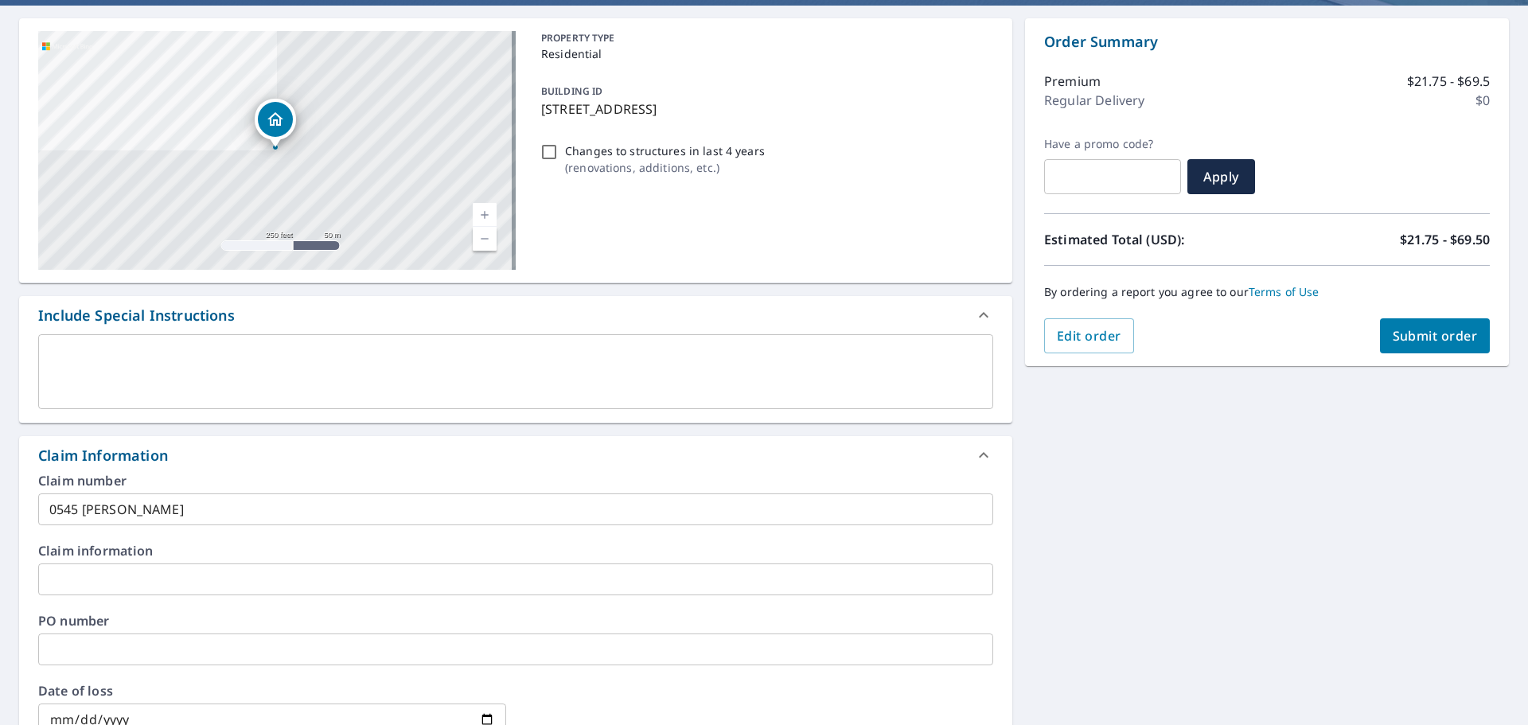
type input "[EMAIL_ADDRESS][DOMAIN_NAME]"
click at [1427, 332] on span "Submit order" at bounding box center [1435, 336] width 85 height 18
